Goal: Task Accomplishment & Management: Use online tool/utility

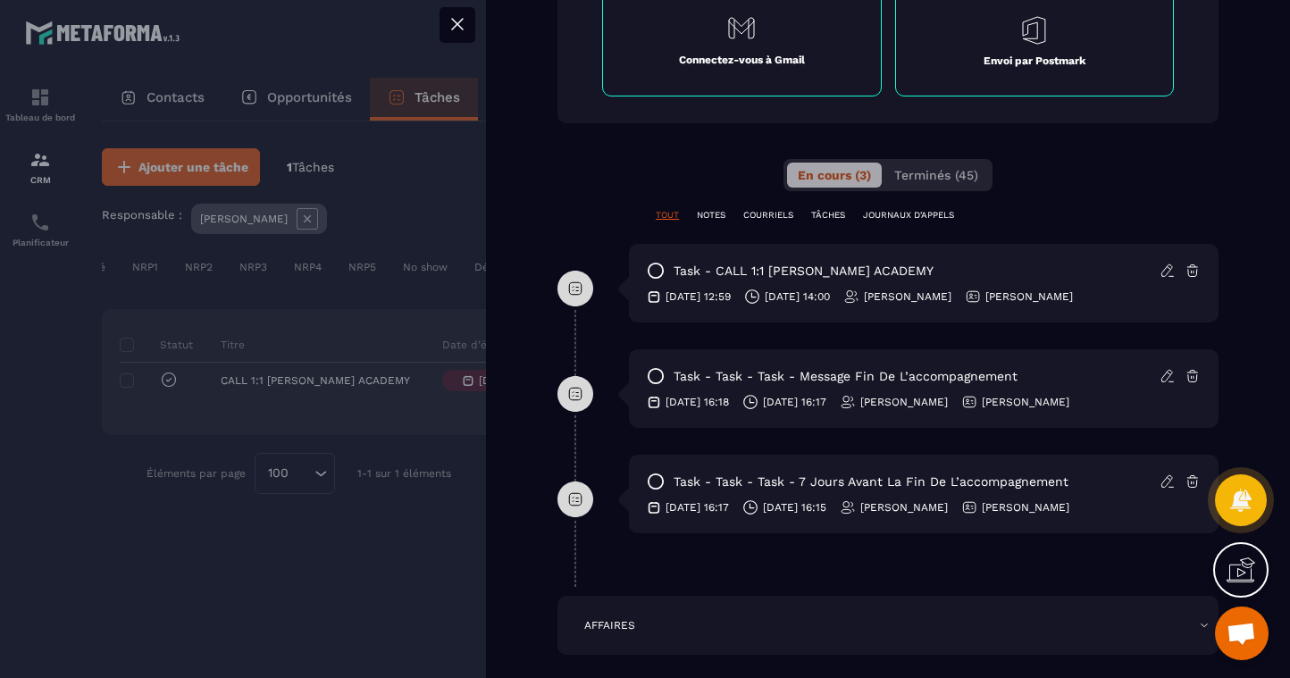
scroll to position [830, 0]
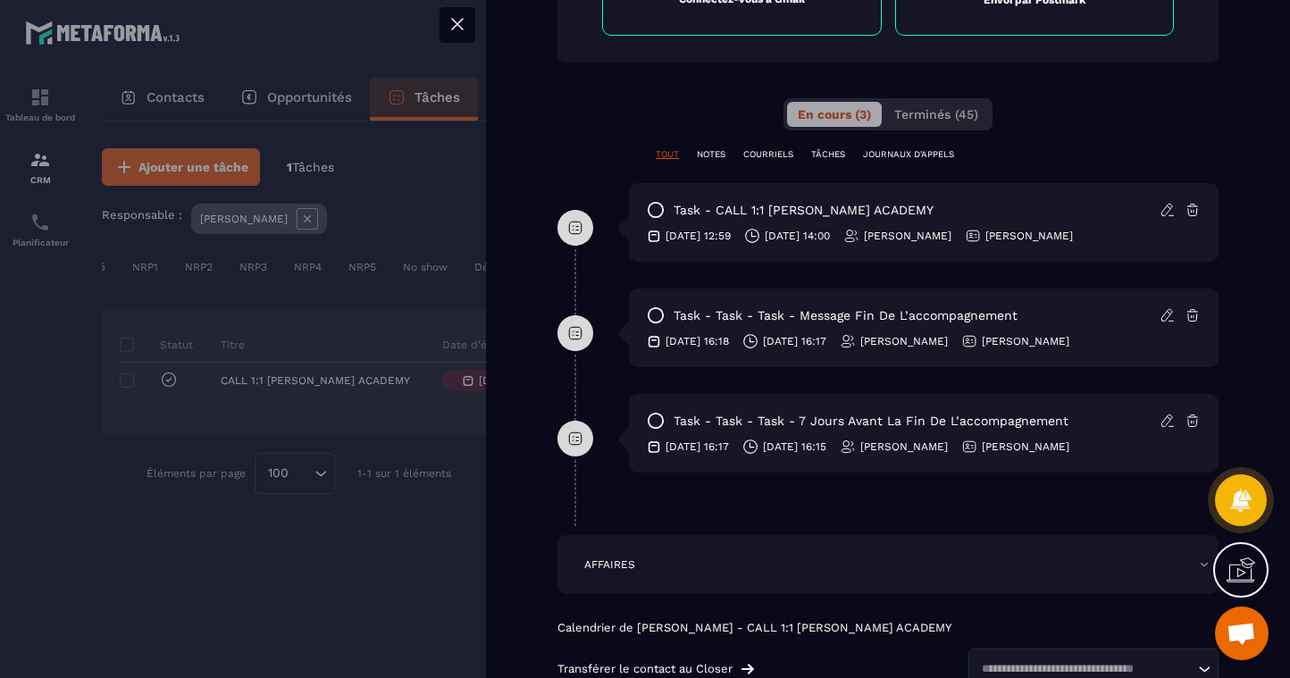
click at [1171, 208] on icon at bounding box center [1169, 207] width 4 height 3
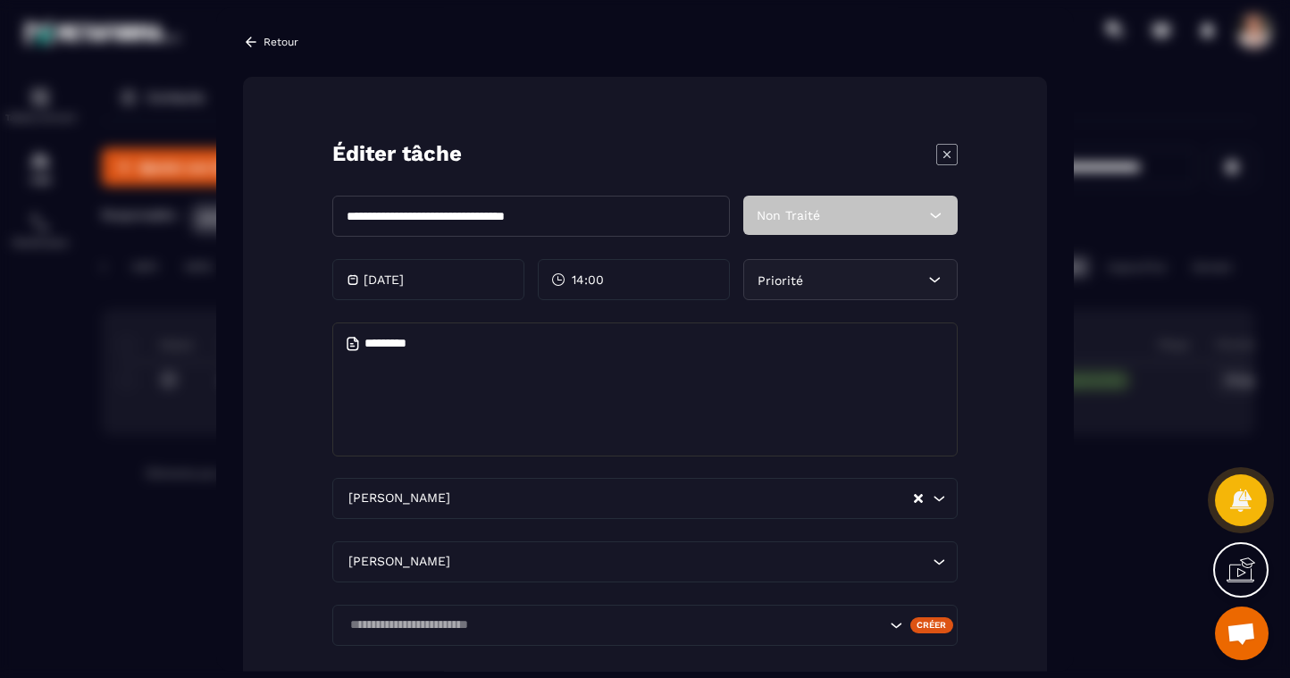
click at [847, 359] on textarea "Modal window" at bounding box center [645, 390] width 626 height 134
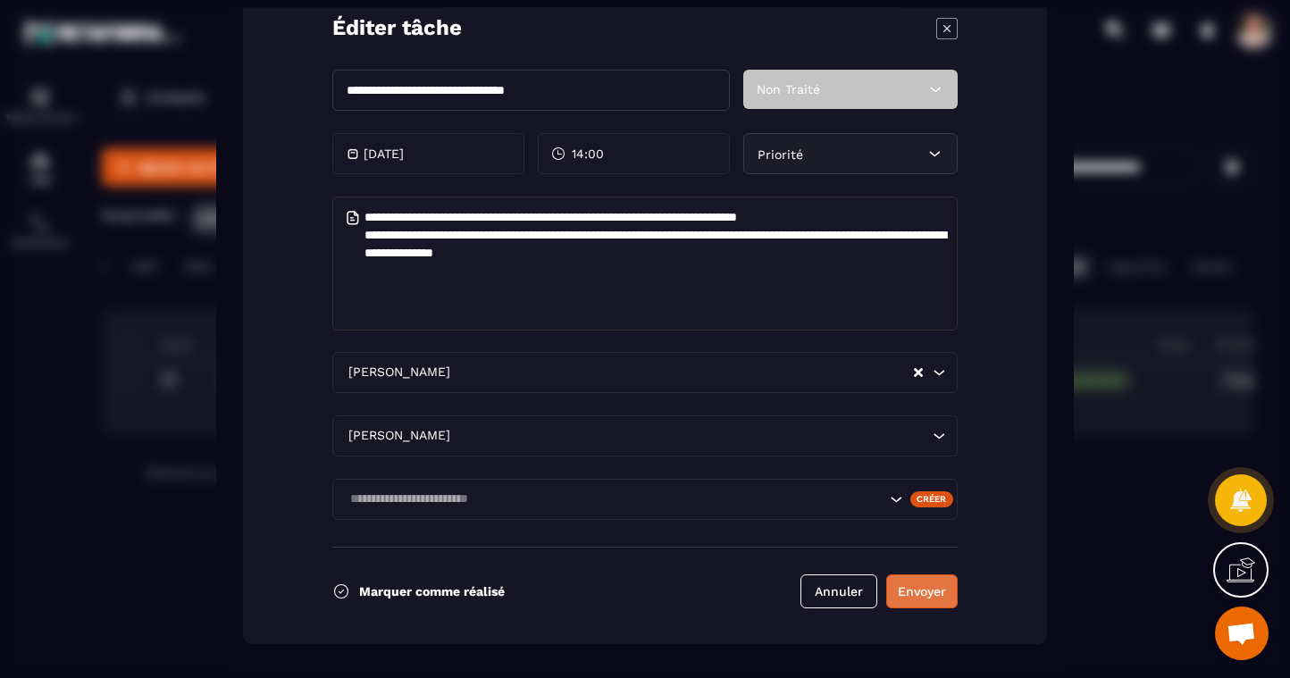
type textarea "**********"
click at [943, 603] on button "Envoyer" at bounding box center [921, 592] width 71 height 34
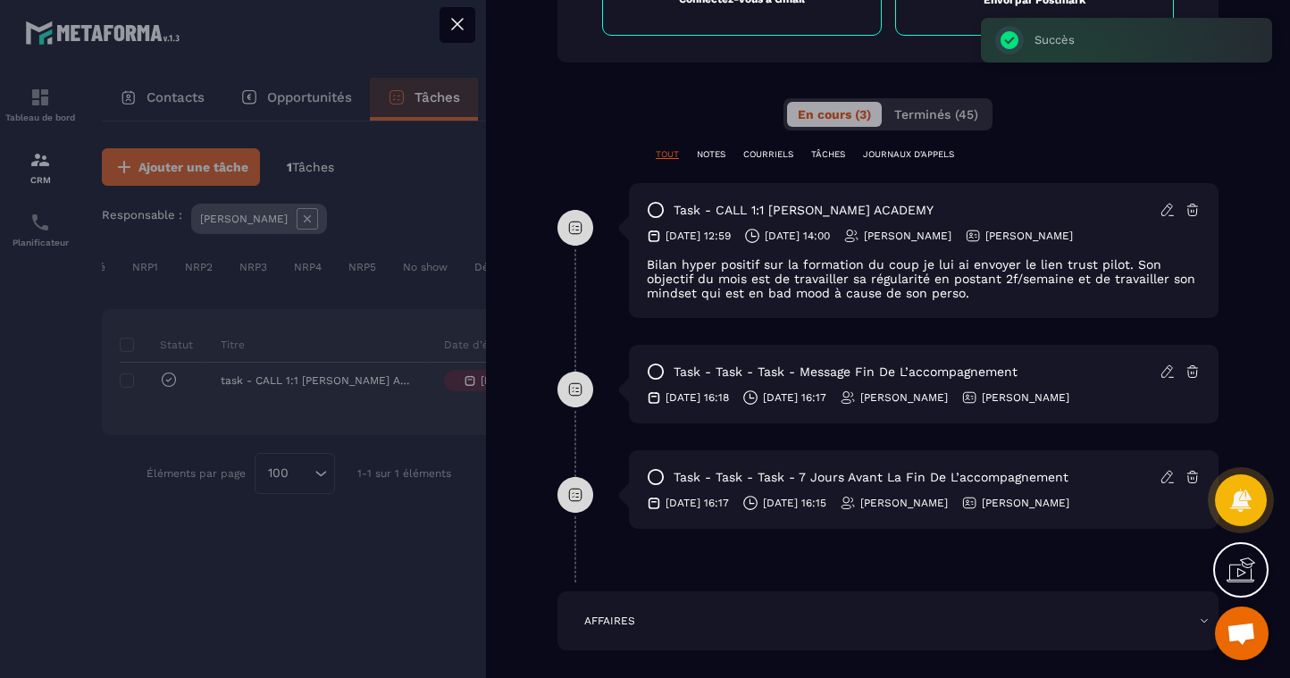
click at [660, 214] on icon at bounding box center [656, 210] width 18 height 18
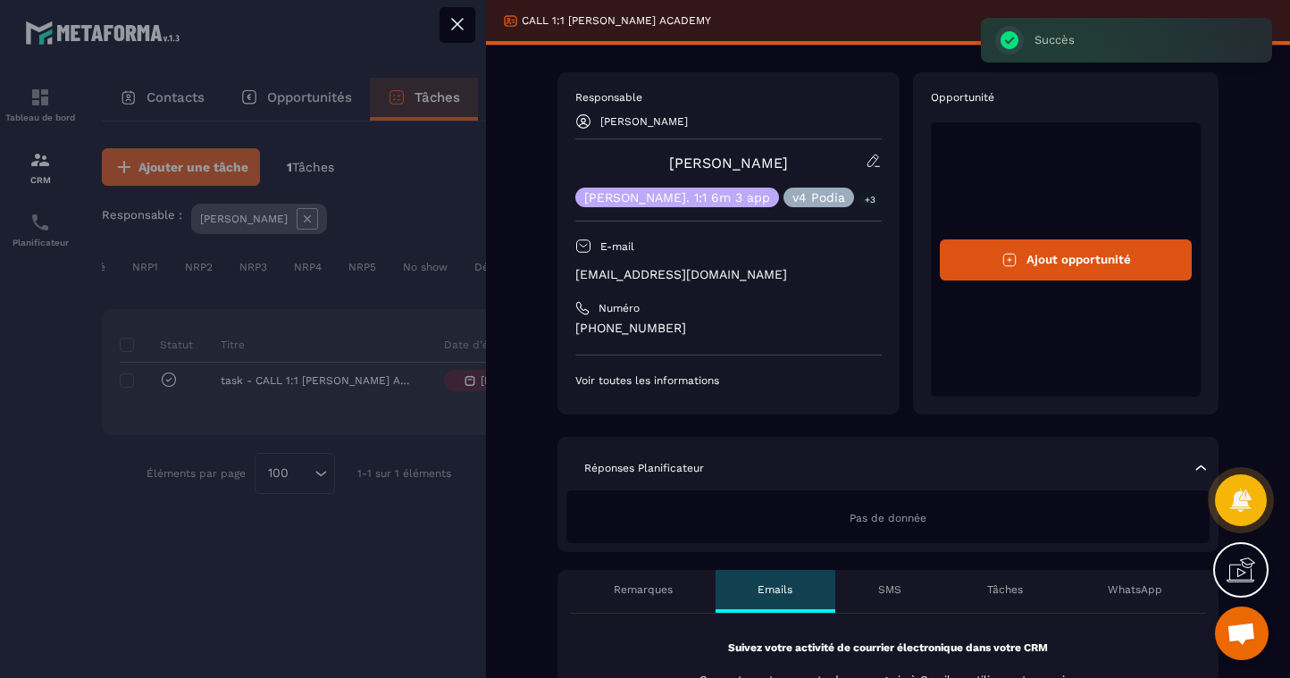
scroll to position [0, 0]
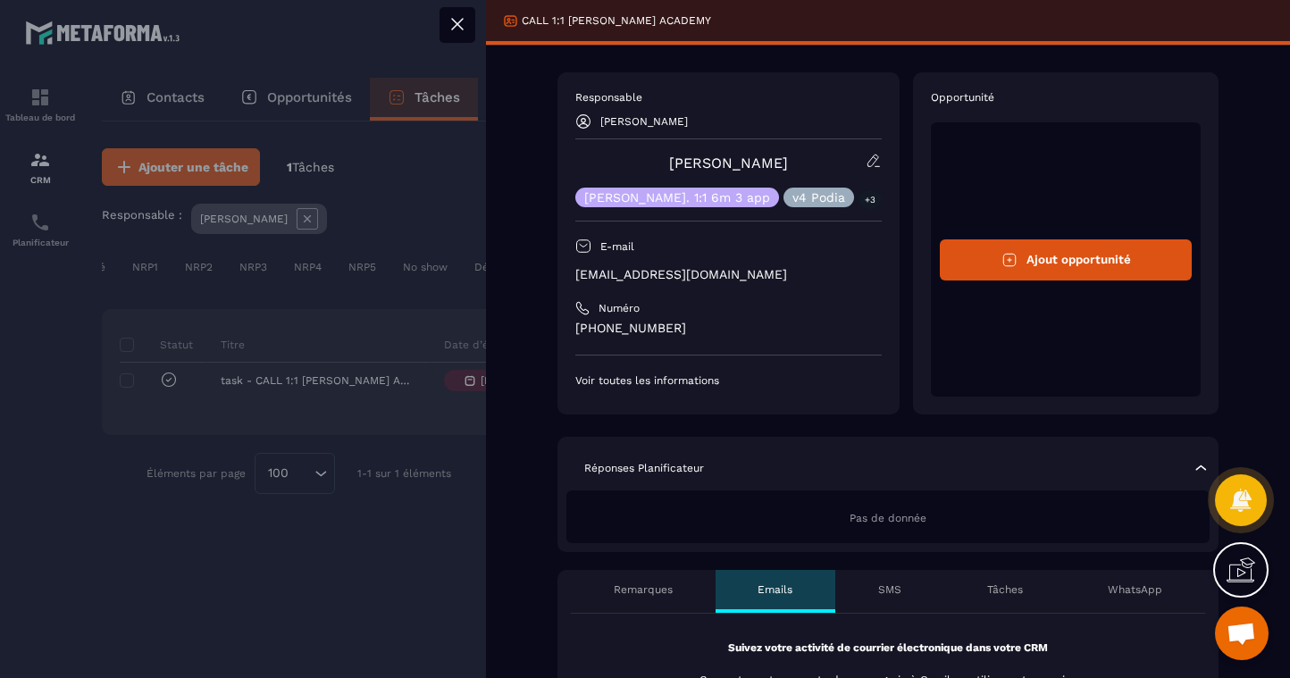
click at [448, 23] on icon at bounding box center [457, 23] width 21 height 21
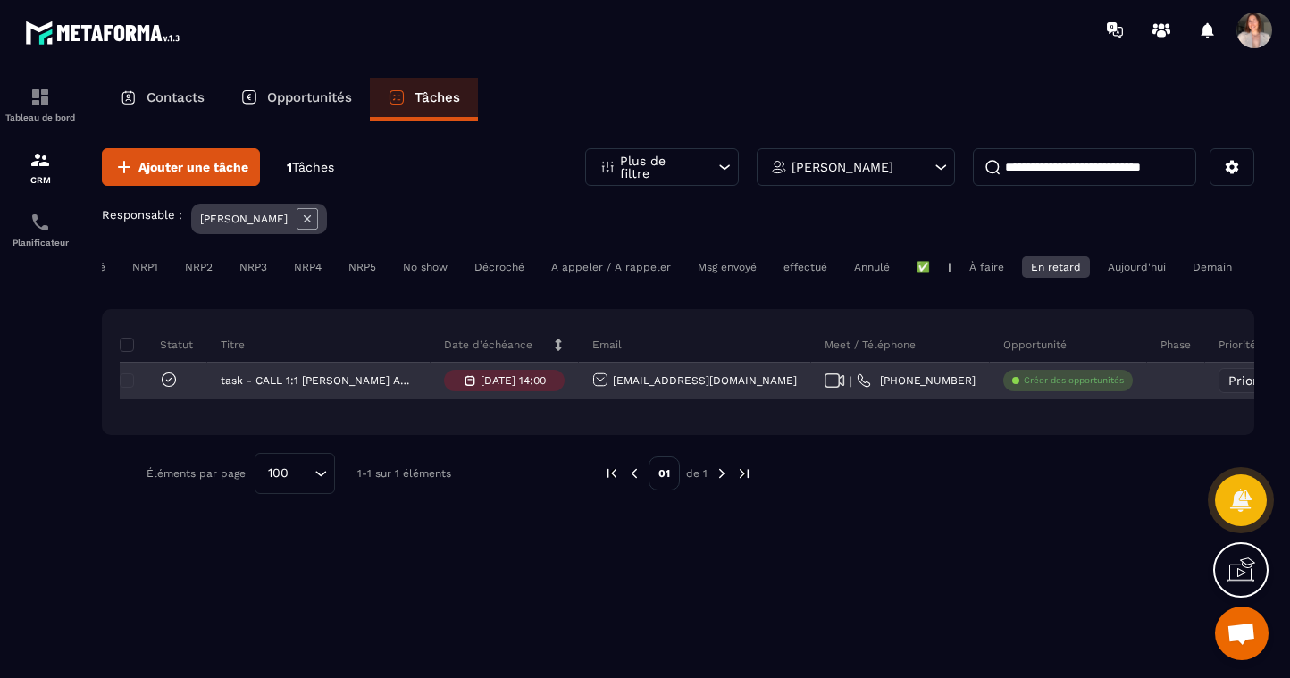
click at [168, 383] on icon at bounding box center [169, 380] width 18 height 18
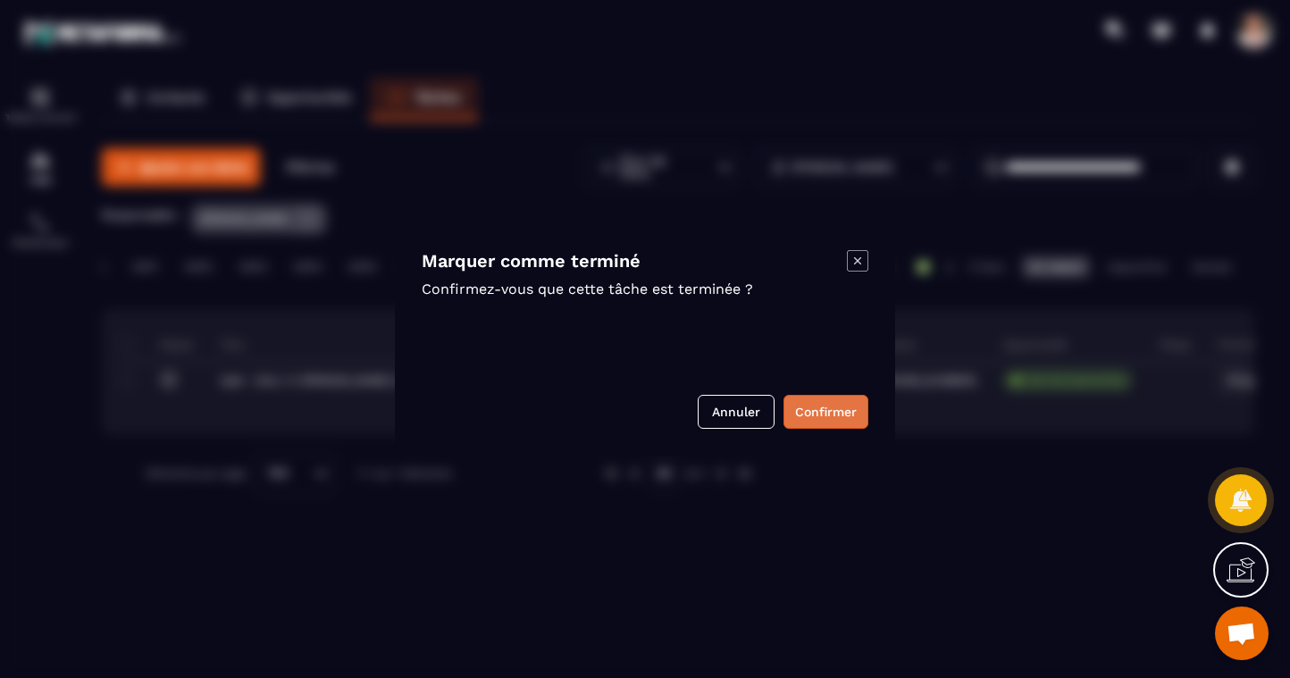
click at [847, 407] on button "Confirmer" at bounding box center [826, 412] width 85 height 34
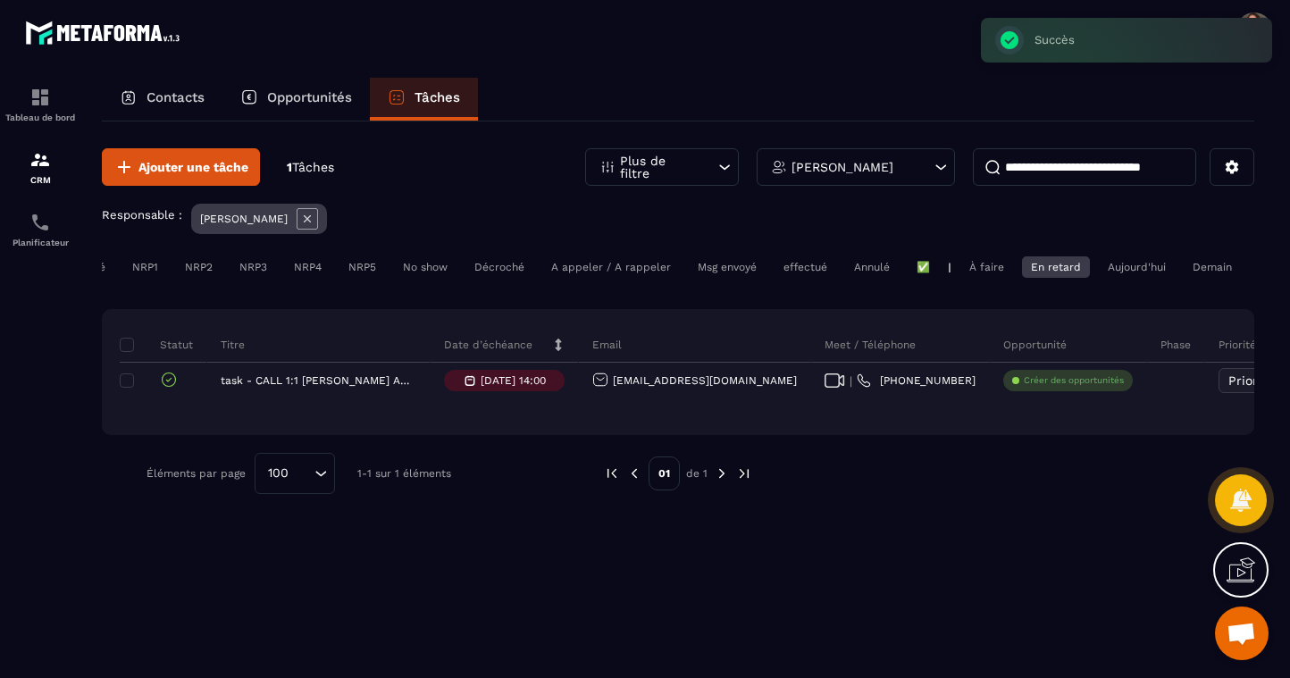
click at [1130, 272] on div "Aujourd'hui" at bounding box center [1137, 266] width 76 height 21
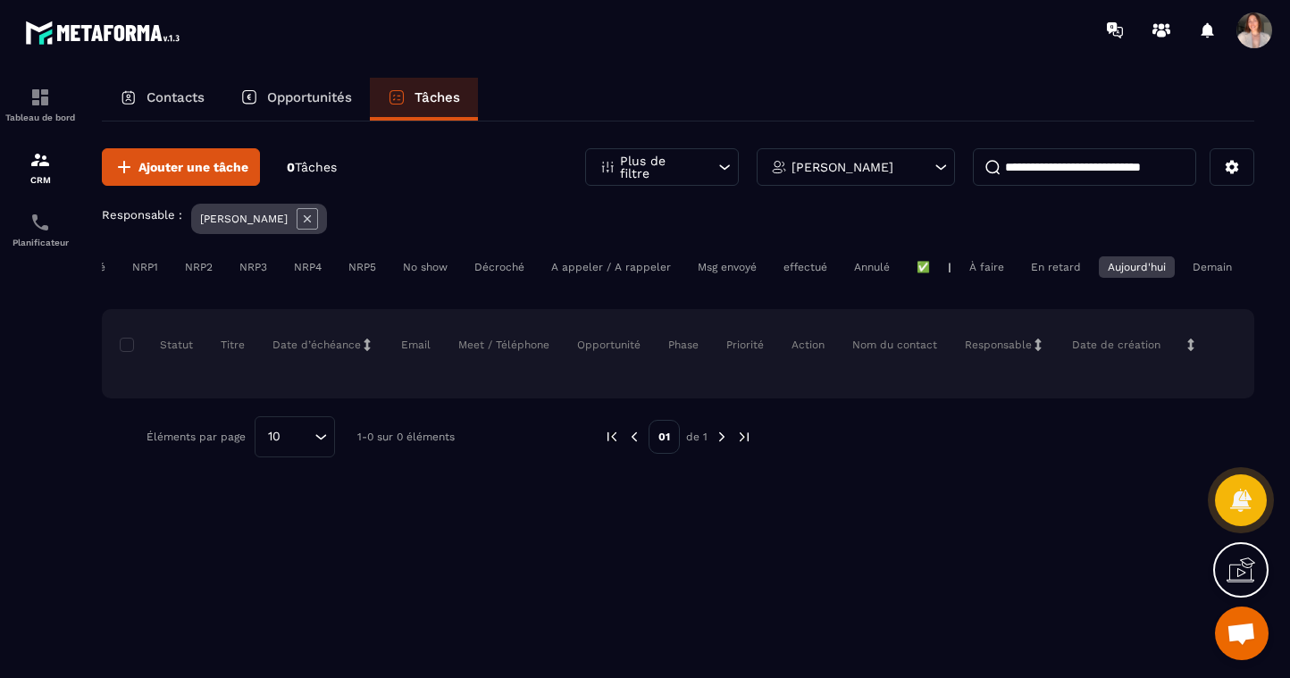
click at [1042, 265] on div "En retard" at bounding box center [1056, 266] width 68 height 21
click at [1131, 269] on div "Aujourd'hui" at bounding box center [1137, 266] width 76 height 21
click at [309, 96] on p "Opportunités" at bounding box center [309, 97] width 85 height 16
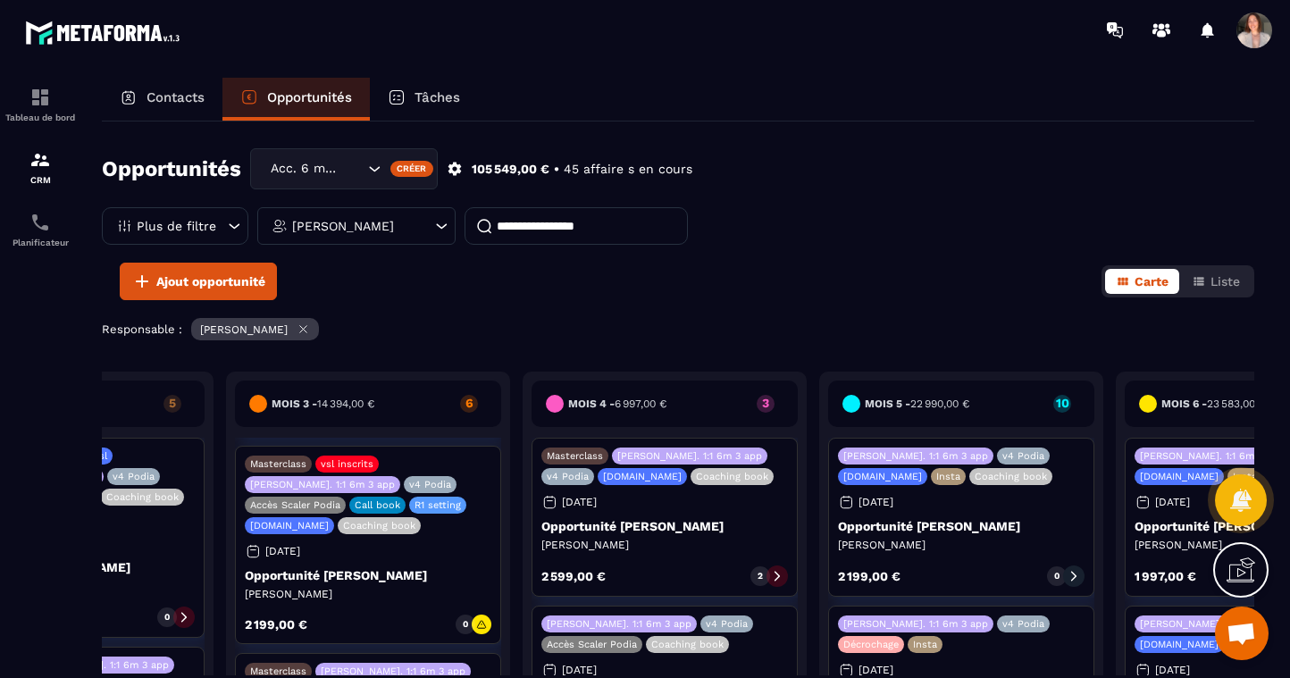
scroll to position [559, 0]
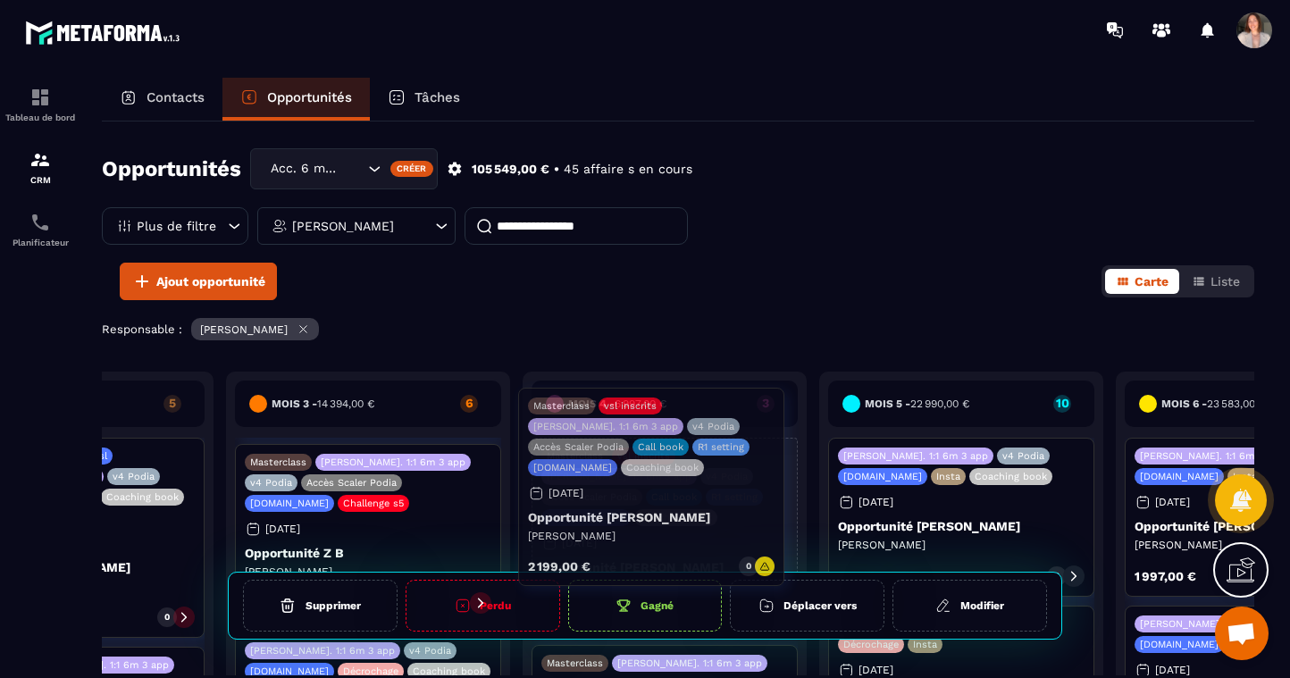
drag, startPoint x: 425, startPoint y: 529, endPoint x: 709, endPoint y: 493, distance: 285.5
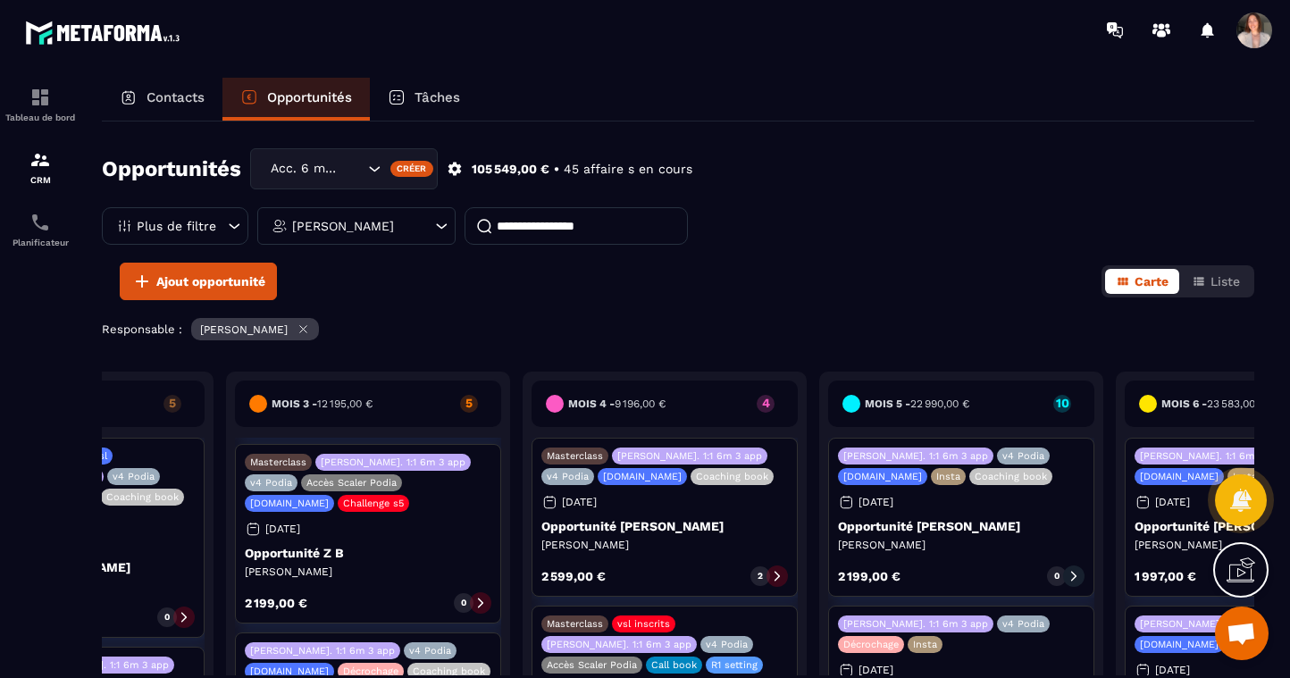
scroll to position [0, 0]
click at [433, 95] on p "Tâches" at bounding box center [438, 97] width 46 height 16
